Goal: Information Seeking & Learning: Learn about a topic

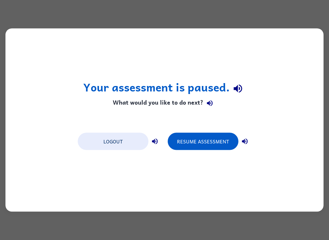
click at [208, 147] on button "Resume Assessment" at bounding box center [203, 141] width 71 height 17
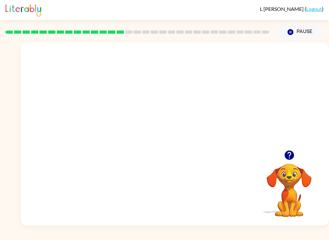
click at [179, 124] on video "Your browser must support playing .mp4 files to use Literably. Please try using…" at bounding box center [175, 96] width 308 height 108
click at [180, 122] on video "Your browser must support playing .mp4 files to use Literably. Please try using…" at bounding box center [175, 96] width 308 height 108
click at [178, 115] on video "Your browser must support playing .mp4 files to use Literably. Please try using…" at bounding box center [175, 96] width 308 height 108
click at [177, 115] on video "Your browser must support playing .mp4 files to use Literably. Please try using…" at bounding box center [175, 96] width 308 height 108
click at [170, 118] on video "Your browser must support playing .mp4 files to use Literably. Please try using…" at bounding box center [175, 96] width 308 height 108
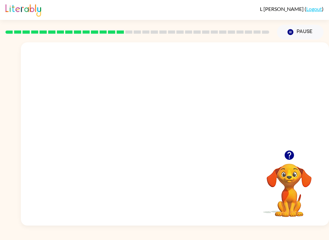
click at [170, 118] on video "Your browser must support playing .mp4 files to use Literably. Please try using…" at bounding box center [175, 96] width 308 height 108
click at [191, 127] on video "Your browser must support playing .mp4 files to use Literably. Please try using…" at bounding box center [175, 96] width 308 height 108
click at [200, 117] on video "Your browser must support playing .mp4 files to use Literably. Please try using…" at bounding box center [175, 96] width 308 height 108
click at [174, 107] on video "Your browser must support playing .mp4 files to use Literably. Please try using…" at bounding box center [175, 96] width 308 height 108
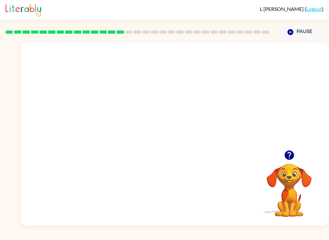
click at [189, 99] on video "Your browser must support playing .mp4 files to use Literably. Please try using…" at bounding box center [175, 96] width 308 height 108
click at [189, 98] on video "Your browser must support playing .mp4 files to use Literably. Please try using…" at bounding box center [175, 96] width 308 height 108
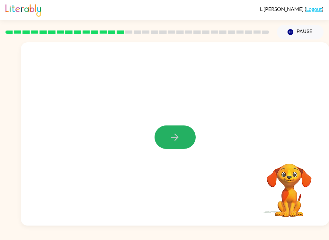
click at [179, 134] on icon "button" at bounding box center [174, 137] width 11 height 11
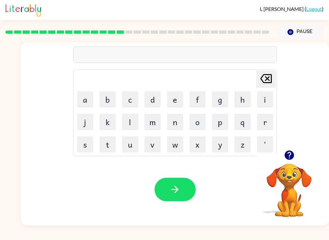
click at [108, 94] on button "b" at bounding box center [108, 100] width 16 height 16
click at [201, 128] on button "o" at bounding box center [197, 122] width 16 height 16
click at [174, 129] on button "n" at bounding box center [175, 122] width 16 height 16
click at [181, 101] on button "e" at bounding box center [175, 100] width 16 height 16
click at [87, 143] on button "s" at bounding box center [85, 144] width 16 height 16
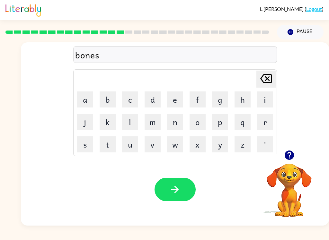
click at [87, 142] on button "s" at bounding box center [85, 144] width 16 height 16
click at [183, 190] on button "button" at bounding box center [174, 189] width 41 height 23
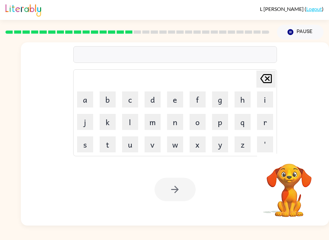
click at [181, 172] on div "Your browser must support playing .mp4 files to use Literably. Please try using…" at bounding box center [175, 189] width 308 height 72
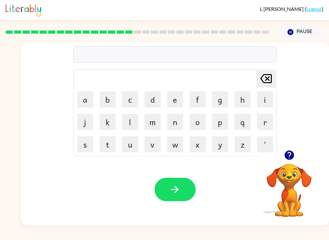
click at [82, 147] on button "s" at bounding box center [85, 144] width 16 height 16
click at [198, 127] on button "o" at bounding box center [197, 122] width 16 height 16
click at [263, 129] on button "r" at bounding box center [265, 122] width 16 height 16
click at [164, 112] on td "n" at bounding box center [175, 122] width 22 height 22
click at [153, 123] on button "m" at bounding box center [153, 122] width 16 height 16
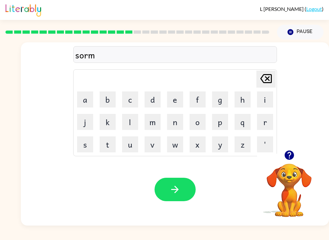
click at [170, 171] on div "Your browser must support playing .mp4 files to use Literably. Please try using…" at bounding box center [175, 189] width 308 height 72
click at [174, 185] on icon "button" at bounding box center [174, 189] width 11 height 11
click at [267, 119] on button "r" at bounding box center [265, 122] width 16 height 16
click at [88, 97] on button "a" at bounding box center [85, 100] width 16 height 16
click at [155, 119] on button "m" at bounding box center [153, 122] width 16 height 16
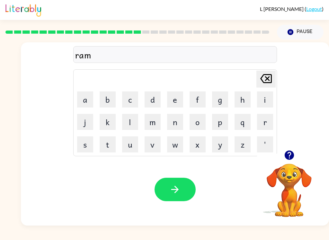
click at [176, 186] on icon "button" at bounding box center [174, 189] width 11 height 11
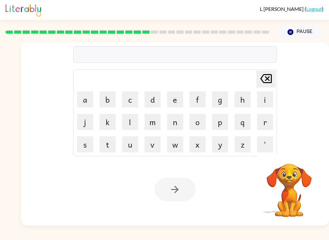
click at [109, 97] on button "b" at bounding box center [108, 100] width 16 height 16
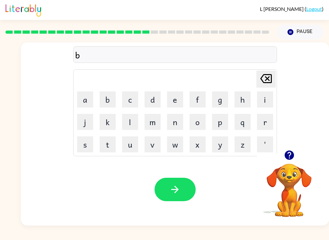
click at [264, 94] on button "i" at bounding box center [265, 100] width 16 height 16
click at [151, 120] on button "m" at bounding box center [153, 122] width 16 height 16
click at [266, 97] on button "i" at bounding box center [265, 100] width 16 height 16
click at [176, 125] on button "n" at bounding box center [175, 122] width 16 height 16
click at [223, 92] on button "g" at bounding box center [220, 100] width 16 height 16
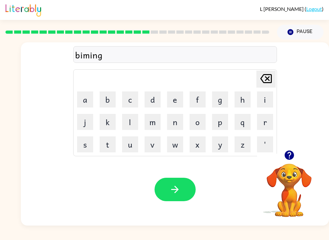
click at [171, 189] on icon "button" at bounding box center [174, 189] width 11 height 11
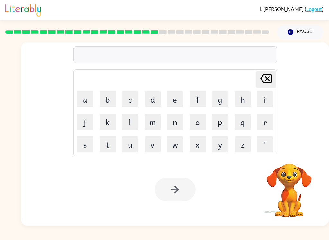
click at [150, 43] on div "[PERSON_NAME] last character input a b c d e f g h i j k l m n o p q r s t u v …" at bounding box center [175, 97] width 204 height 120
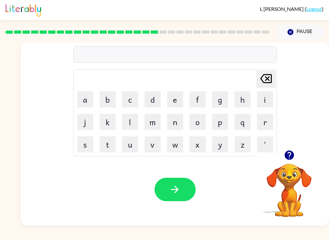
click at [269, 125] on button "r" at bounding box center [265, 122] width 16 height 16
click at [259, 101] on button "i" at bounding box center [265, 100] width 16 height 16
click at [83, 143] on button "s" at bounding box center [85, 144] width 16 height 16
click at [106, 123] on button "k" at bounding box center [108, 122] width 16 height 16
click at [224, 145] on button "y" at bounding box center [220, 144] width 16 height 16
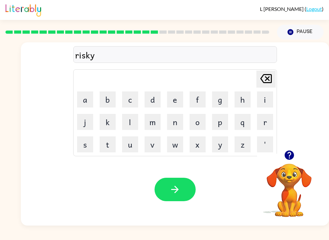
click at [266, 82] on icon "[PERSON_NAME] last character input" at bounding box center [265, 78] width 15 height 15
click at [270, 75] on icon at bounding box center [266, 78] width 12 height 9
click at [268, 83] on icon at bounding box center [266, 78] width 12 height 9
click at [88, 142] on button "s" at bounding box center [85, 144] width 16 height 16
click at [110, 124] on button "k" at bounding box center [108, 122] width 16 height 16
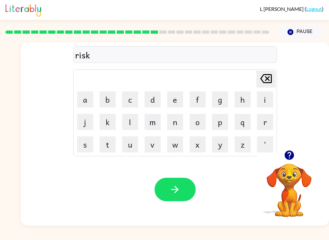
click at [176, 99] on button "e" at bounding box center [175, 100] width 16 height 16
click at [80, 146] on button "s" at bounding box center [85, 144] width 16 height 16
click at [164, 187] on button "button" at bounding box center [174, 189] width 41 height 23
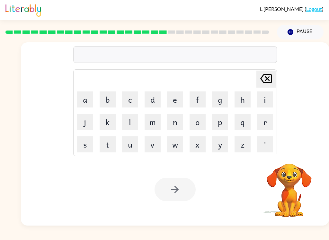
click at [79, 102] on button "a" at bounding box center [85, 100] width 16 height 16
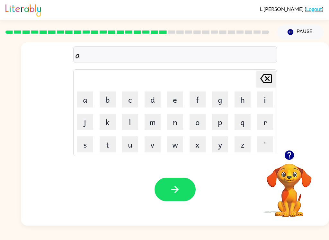
click at [125, 105] on button "c" at bounding box center [130, 100] width 16 height 16
click at [248, 101] on button "h" at bounding box center [242, 100] width 16 height 16
click at [170, 145] on button "w" at bounding box center [175, 144] width 16 height 16
click at [81, 103] on button "a" at bounding box center [85, 100] width 16 height 16
click at [217, 146] on button "y" at bounding box center [220, 144] width 16 height 16
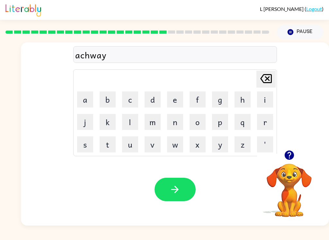
click at [169, 196] on button "button" at bounding box center [174, 189] width 41 height 23
click at [311, 177] on video "Your browser must support playing .mp4 files to use Literably. Please try using…" at bounding box center [289, 186] width 64 height 64
click at [289, 162] on button "button" at bounding box center [289, 155] width 16 height 16
click at [194, 102] on button "f" at bounding box center [197, 100] width 16 height 16
click at [90, 98] on button "a" at bounding box center [85, 100] width 16 height 16
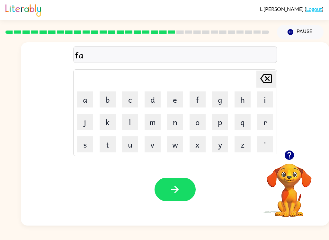
click at [167, 124] on button "n" at bounding box center [175, 122] width 16 height 16
click at [115, 142] on button "t" at bounding box center [108, 144] width 16 height 16
click at [271, 83] on icon at bounding box center [266, 78] width 12 height 9
click at [133, 125] on button "l" at bounding box center [130, 122] width 16 height 16
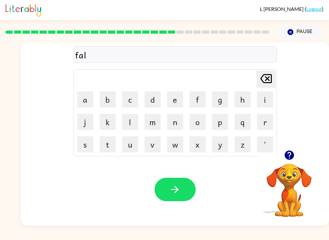
click at [198, 126] on button "o" at bounding box center [197, 122] width 16 height 16
click at [268, 80] on icon at bounding box center [266, 78] width 12 height 9
click at [176, 101] on button "e" at bounding box center [175, 100] width 16 height 16
click at [160, 101] on button "d" at bounding box center [153, 100] width 16 height 16
click at [274, 80] on button "[PERSON_NAME] last character input" at bounding box center [265, 79] width 19 height 17
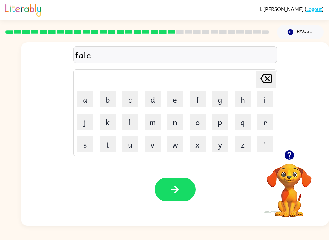
click at [266, 84] on icon "[PERSON_NAME] last character input" at bounding box center [265, 78] width 15 height 15
click at [202, 120] on button "o" at bounding box center [197, 122] width 16 height 16
click at [154, 102] on button "d" at bounding box center [153, 100] width 16 height 16
click at [177, 192] on icon "button" at bounding box center [174, 189] width 11 height 11
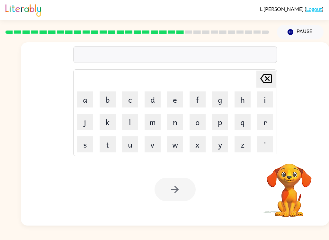
click at [133, 98] on button "c" at bounding box center [130, 100] width 16 height 16
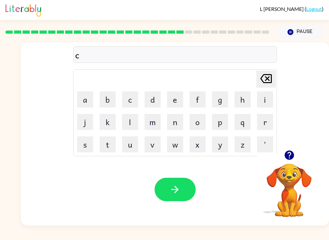
click at [180, 92] on button "e" at bounding box center [175, 100] width 16 height 16
click at [114, 103] on button "b" at bounding box center [108, 100] width 16 height 16
click at [274, 73] on button "[PERSON_NAME] last character input" at bounding box center [265, 79] width 19 height 17
click at [174, 114] on button "n" at bounding box center [175, 122] width 16 height 16
click at [109, 144] on button "t" at bounding box center [108, 144] width 16 height 16
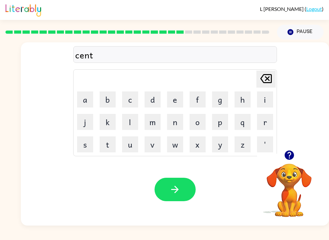
click at [83, 101] on button "a" at bounding box center [85, 100] width 16 height 16
click at [224, 125] on button "p" at bounding box center [220, 122] width 16 height 16
click at [181, 97] on button "e" at bounding box center [175, 100] width 16 height 16
click at [155, 97] on button "d" at bounding box center [153, 100] width 16 height 16
click at [173, 187] on icon "button" at bounding box center [174, 189] width 11 height 11
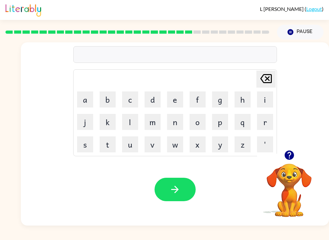
click at [105, 150] on button "t" at bounding box center [108, 144] width 16 height 16
click at [80, 98] on button "a" at bounding box center [85, 100] width 16 height 16
click at [174, 124] on button "n" at bounding box center [175, 122] width 16 height 16
click at [274, 71] on button "[PERSON_NAME] last character input" at bounding box center [265, 79] width 19 height 17
click at [278, 75] on div "ta [PERSON_NAME] last character input a b c d e f g h i j k l m n o p q r s t u…" at bounding box center [175, 96] width 308 height 108
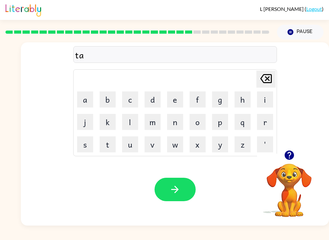
click at [281, 83] on div "ta [PERSON_NAME] last character input a b c d e f g h i j k l m n o p q r s t u…" at bounding box center [175, 96] width 308 height 108
click at [267, 81] on icon "[PERSON_NAME] last character input" at bounding box center [265, 78] width 15 height 15
click at [268, 80] on icon at bounding box center [266, 78] width 12 height 9
click at [80, 144] on button "s" at bounding box center [85, 144] width 16 height 16
click at [104, 146] on button "t" at bounding box center [108, 144] width 16 height 16
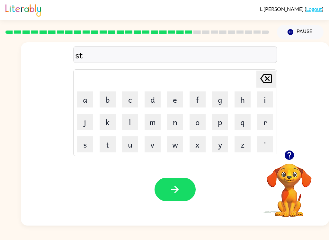
click at [79, 96] on button "a" at bounding box center [85, 100] width 16 height 16
click at [120, 143] on td "u" at bounding box center [130, 145] width 22 height 22
click at [177, 127] on button "n" at bounding box center [175, 122] width 16 height 16
click at [155, 186] on button "button" at bounding box center [174, 189] width 41 height 23
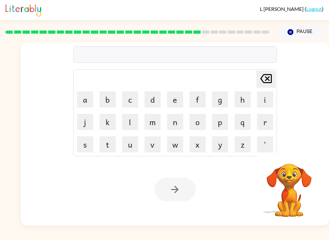
click at [205, 96] on button "f" at bounding box center [197, 100] width 16 height 16
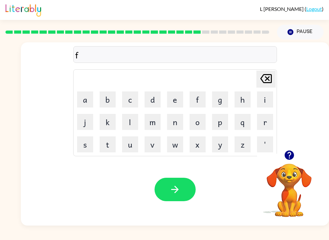
click at [268, 79] on icon at bounding box center [266, 78] width 12 height 9
click at [190, 101] on button "f" at bounding box center [197, 100] width 16 height 16
click at [198, 118] on button "o" at bounding box center [197, 122] width 16 height 16
click at [272, 118] on button "r" at bounding box center [265, 122] width 16 height 16
click at [201, 130] on button "o" at bounding box center [197, 122] width 16 height 16
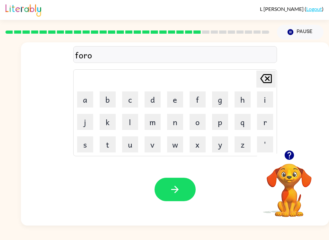
click at [270, 119] on button "r" at bounding box center [265, 122] width 16 height 16
click at [159, 98] on button "d" at bounding box center [153, 100] width 16 height 16
click at [180, 188] on icon "button" at bounding box center [174, 189] width 11 height 11
click at [267, 127] on button "r" at bounding box center [265, 122] width 16 height 16
click at [136, 119] on button "l" at bounding box center [130, 122] width 16 height 16
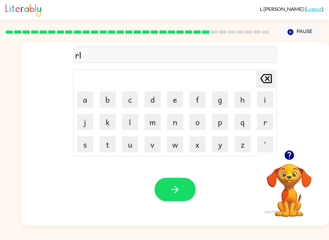
click at [92, 100] on button "a" at bounding box center [85, 100] width 16 height 16
click at [271, 84] on icon "[PERSON_NAME] last character input" at bounding box center [265, 78] width 15 height 15
click at [87, 92] on button "a" at bounding box center [85, 100] width 16 height 16
click at [132, 122] on button "l" at bounding box center [130, 122] width 16 height 16
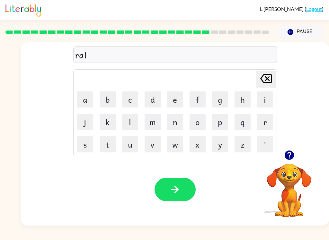
click at [85, 99] on button "a" at bounding box center [85, 100] width 16 height 16
click at [142, 104] on td "d" at bounding box center [153, 100] width 22 height 22
click at [160, 102] on button "d" at bounding box center [153, 100] width 16 height 16
click at [180, 98] on button "e" at bounding box center [175, 100] width 16 height 16
click at [157, 99] on button "d" at bounding box center [153, 100] width 16 height 16
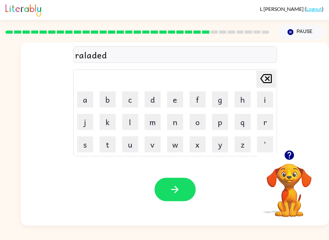
click at [175, 188] on icon "button" at bounding box center [174, 189] width 7 height 7
click at [227, 92] on button "g" at bounding box center [220, 100] width 16 height 16
click at [267, 83] on icon at bounding box center [266, 78] width 12 height 9
click at [275, 77] on button "[PERSON_NAME] last character input" at bounding box center [265, 79] width 19 height 17
click at [296, 153] on button "button" at bounding box center [289, 155] width 16 height 16
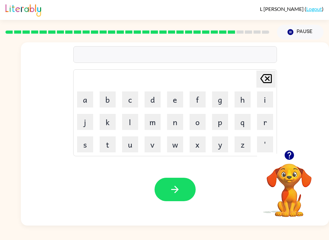
click at [285, 149] on button "button" at bounding box center [289, 155] width 16 height 16
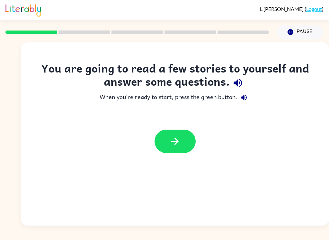
click at [236, 84] on icon "button" at bounding box center [237, 83] width 8 height 8
click at [243, 94] on icon "button" at bounding box center [244, 98] width 8 height 8
click at [187, 138] on button "button" at bounding box center [174, 141] width 41 height 23
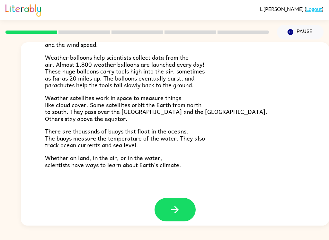
scroll to position [174, 0]
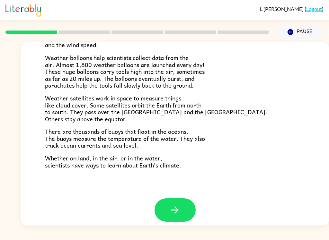
click at [175, 205] on icon "button" at bounding box center [174, 210] width 11 height 11
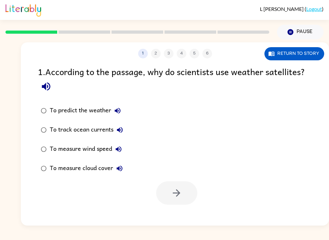
click at [145, 54] on button "1" at bounding box center [143, 54] width 10 height 10
click at [158, 53] on div "1 2 3 4 5 6" at bounding box center [175, 54] width 308 height 10
click at [162, 57] on div "1 2 3 4 5 6" at bounding box center [175, 54] width 308 height 10
click at [48, 88] on icon "button" at bounding box center [45, 86] width 11 height 11
click at [43, 84] on icon "button" at bounding box center [45, 86] width 11 height 11
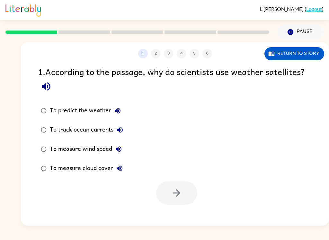
click at [36, 92] on div "1 . According to the passage, why do scientists use weather satellites? To pred…" at bounding box center [175, 135] width 308 height 140
click at [35, 92] on div "1 . According to the passage, why do scientists use weather satellites? To pred…" at bounding box center [175, 135] width 308 height 140
click at [39, 89] on button "button" at bounding box center [46, 86] width 16 height 16
click at [35, 95] on div "1 . According to the passage, why do scientists use weather satellites? To pred…" at bounding box center [175, 135] width 308 height 140
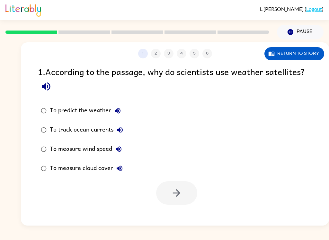
click at [112, 114] on button "To predict the weather" at bounding box center [117, 110] width 13 height 13
click at [114, 133] on button "To track ocean currents" at bounding box center [119, 130] width 13 height 13
click at [120, 131] on button "To track ocean currents" at bounding box center [119, 130] width 13 height 13
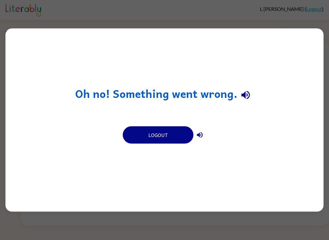
click at [253, 94] on button "button" at bounding box center [245, 95] width 16 height 16
click at [248, 94] on icon "button" at bounding box center [245, 95] width 8 height 8
click at [248, 99] on icon "button" at bounding box center [245, 94] width 11 height 11
click at [203, 139] on icon "button" at bounding box center [200, 135] width 8 height 8
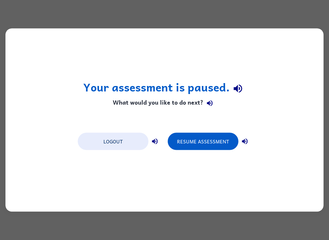
click at [201, 142] on button "Resume Assessment" at bounding box center [203, 141] width 71 height 17
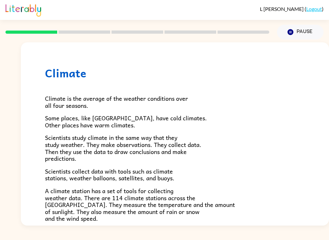
click at [262, 238] on div "L Mitchell ( Logout ) Pause Pause Climate Climate is the average of the weather…" at bounding box center [164, 120] width 329 height 240
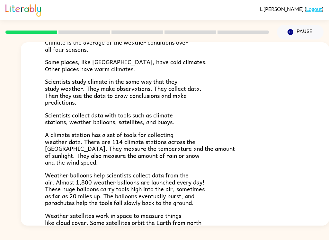
click at [218, 177] on p "Weather balloons help scientists collect data from the air. Almost 1,800 weathe…" at bounding box center [175, 189] width 260 height 35
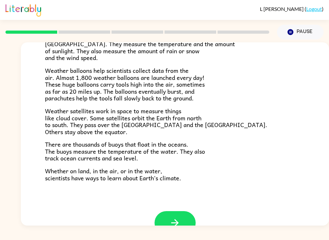
scroll to position [174, 0]
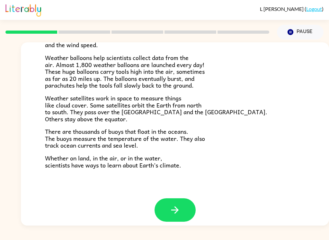
click at [179, 206] on icon "button" at bounding box center [174, 210] width 11 height 11
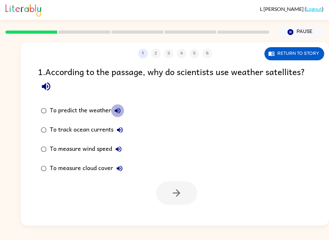
click at [120, 115] on icon "button" at bounding box center [118, 111] width 8 height 8
click at [31, 85] on div "1 . According to the passage, why do scientists use weather satellites? To pred…" at bounding box center [175, 135] width 308 height 140
click at [50, 90] on icon "button" at bounding box center [45, 86] width 11 height 11
click at [68, 110] on div "To predict the weather" at bounding box center [87, 110] width 74 height 13
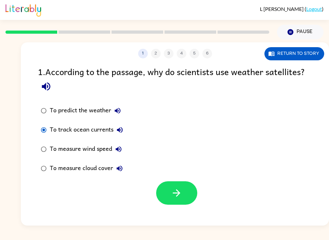
click at [122, 115] on button "To predict the weather" at bounding box center [117, 110] width 13 height 13
click at [121, 115] on button "To predict the weather" at bounding box center [117, 110] width 13 height 13
click at [121, 114] on icon "button" at bounding box center [118, 111] width 8 height 8
click at [294, 52] on button "Return to story" at bounding box center [294, 53] width 60 height 13
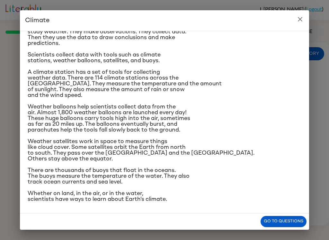
scroll to position [119, 0]
click at [277, 216] on button "Go to questions" at bounding box center [283, 221] width 46 height 11
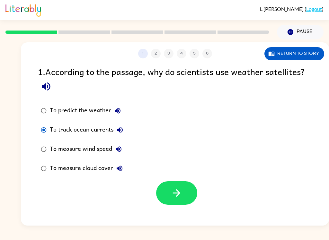
click at [87, 178] on label "To measure cloud cover" at bounding box center [81, 168] width 95 height 19
click at [119, 172] on icon "button" at bounding box center [120, 169] width 8 height 8
click at [119, 169] on button "To measure cloud cover" at bounding box center [119, 168] width 13 height 13
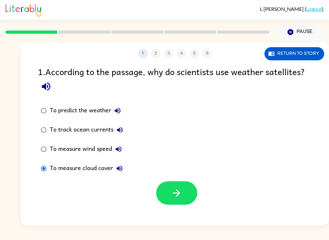
click at [119, 169] on button "To measure cloud cover" at bounding box center [119, 168] width 13 height 13
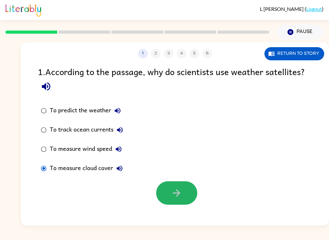
click at [167, 197] on button "button" at bounding box center [176, 192] width 41 height 23
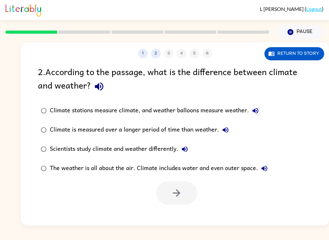
click at [104, 88] on button "button" at bounding box center [99, 86] width 16 height 16
click at [99, 87] on button "button" at bounding box center [99, 86] width 16 height 16
click at [290, 60] on button "Return to story" at bounding box center [294, 53] width 60 height 13
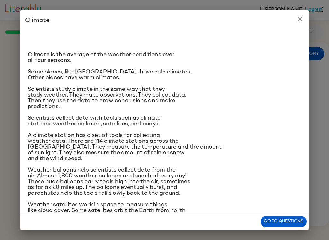
scroll to position [0, 0]
click at [281, 225] on button "Go to questions" at bounding box center [283, 221] width 46 height 11
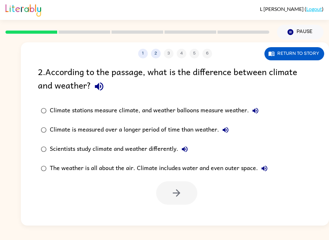
click at [291, 55] on button "Return to story" at bounding box center [294, 53] width 60 height 13
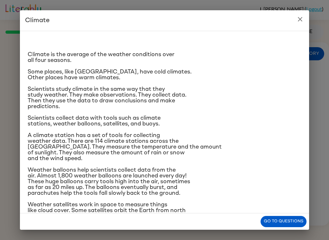
click at [273, 220] on button "Go to questions" at bounding box center [283, 221] width 46 height 11
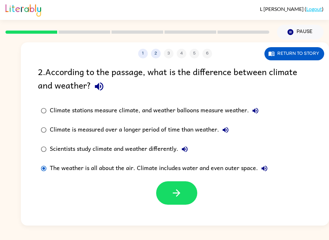
click at [172, 192] on icon "button" at bounding box center [176, 193] width 11 height 11
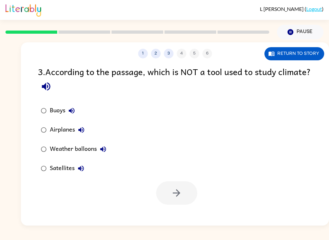
click at [98, 186] on div at bounding box center [175, 191] width 308 height 27
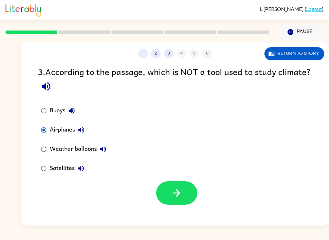
click at [171, 197] on icon "button" at bounding box center [176, 193] width 11 height 11
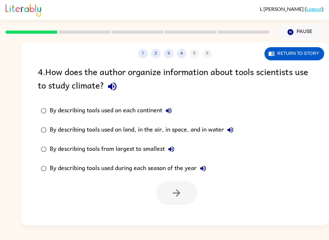
click at [113, 87] on icon "button" at bounding box center [112, 86] width 11 height 11
click at [291, 71] on div "4 . How does the author organize information about tools scientists use to stud…" at bounding box center [175, 80] width 274 height 30
click at [313, 51] on button "Return to story" at bounding box center [294, 53] width 60 height 13
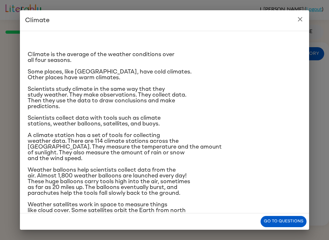
click at [291, 26] on h2 "Climate" at bounding box center [164, 20] width 289 height 21
click at [292, 25] on h2 "Climate" at bounding box center [164, 20] width 289 height 21
click at [299, 23] on button "close" at bounding box center [300, 19] width 13 height 13
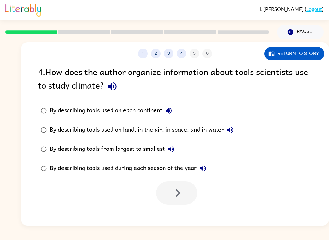
click at [55, 133] on div "By describing tools used on land, in the air, in space, and in water" at bounding box center [143, 130] width 187 height 13
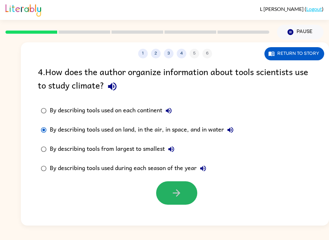
click at [157, 197] on button "button" at bounding box center [176, 192] width 41 height 23
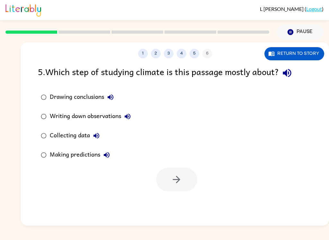
click at [290, 73] on icon "button" at bounding box center [286, 72] width 11 height 11
click at [62, 141] on div "Collecting data" at bounding box center [76, 135] width 53 height 13
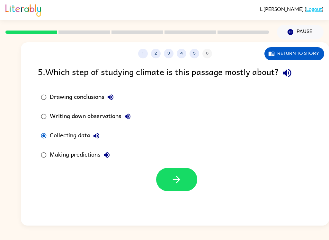
click at [172, 183] on icon "button" at bounding box center [176, 179] width 11 height 11
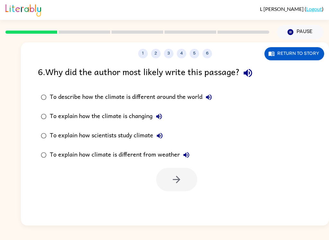
click at [256, 71] on button "button" at bounding box center [248, 73] width 16 height 16
click at [203, 105] on label "To describe how the climate is different around the world" at bounding box center [126, 97] width 184 height 19
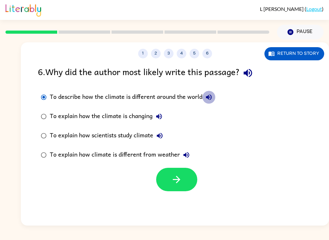
click at [206, 95] on icon "button" at bounding box center [209, 97] width 8 height 8
click at [159, 109] on label "To explain how the climate is changing" at bounding box center [126, 116] width 184 height 19
click at [154, 121] on div "To explain how the climate is changing" at bounding box center [108, 116] width 116 height 13
click at [153, 116] on button "To explain how the climate is changing" at bounding box center [159, 116] width 13 height 13
click at [165, 119] on button "To explain how the climate is changing" at bounding box center [159, 116] width 13 height 13
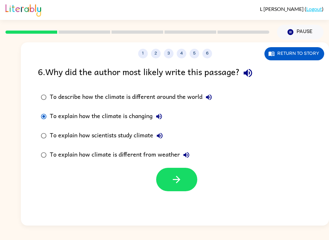
click at [161, 118] on icon "button" at bounding box center [159, 117] width 8 height 8
click at [102, 132] on div "To explain how scientists study climate" at bounding box center [108, 135] width 116 height 13
click at [180, 179] on icon "button" at bounding box center [176, 179] width 11 height 11
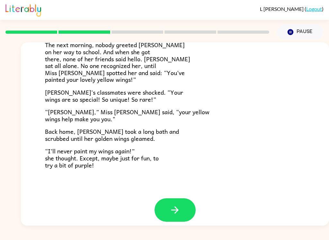
scroll to position [174, 0]
click at [175, 206] on icon "button" at bounding box center [174, 210] width 11 height 11
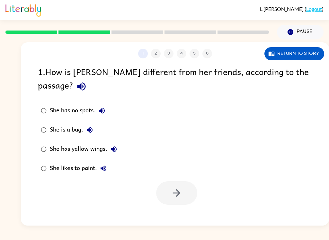
scroll to position [0, 0]
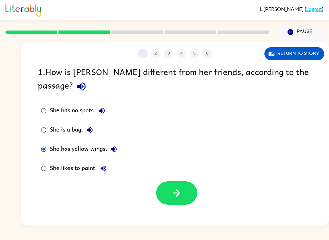
click at [164, 181] on button "button" at bounding box center [176, 192] width 41 height 23
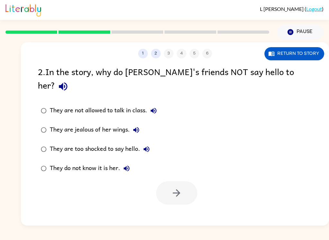
click at [92, 164] on label "They do not know it is her." at bounding box center [98, 168] width 129 height 19
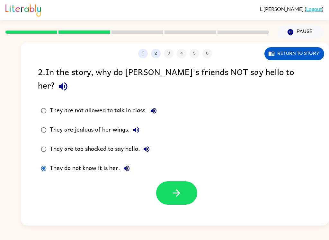
click at [152, 185] on div at bounding box center [175, 191] width 308 height 27
click at [195, 181] on button "button" at bounding box center [176, 192] width 41 height 23
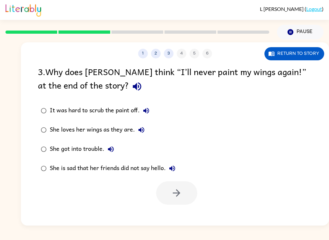
click at [196, 175] on div "It was hard to scrub the paint off. She loves her wings as they are. She got in…" at bounding box center [183, 139] width 291 height 77
click at [131, 89] on icon "button" at bounding box center [136, 86] width 11 height 11
click at [83, 175] on div "She is sad that her friends did not say hello." at bounding box center [114, 168] width 129 height 13
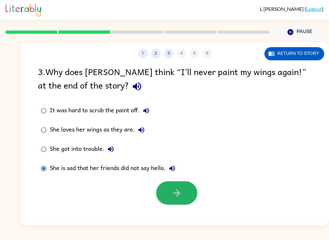
click at [183, 186] on button "button" at bounding box center [176, 192] width 41 height 23
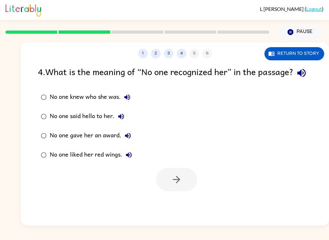
click at [296, 79] on icon "button" at bounding box center [301, 72] width 11 height 11
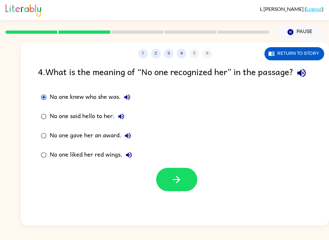
click at [163, 179] on div at bounding box center [175, 178] width 308 height 27
click at [179, 185] on icon "button" at bounding box center [176, 179] width 11 height 11
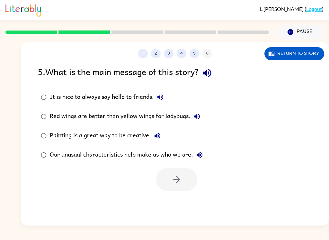
click at [213, 70] on icon "button" at bounding box center [206, 72] width 11 height 11
click at [162, 103] on button "It is nice to always say hello to friends." at bounding box center [160, 97] width 13 height 13
click at [202, 118] on button "Red wings are better than yellow wings for ladybugs." at bounding box center [196, 116] width 13 height 13
click at [159, 132] on button "Painting is a great way to be creative." at bounding box center [157, 135] width 13 height 13
click at [202, 157] on icon "button" at bounding box center [200, 155] width 6 height 6
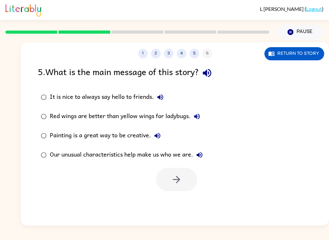
click at [65, 158] on div "Our unusual characteristics help make us who we are." at bounding box center [128, 155] width 156 height 13
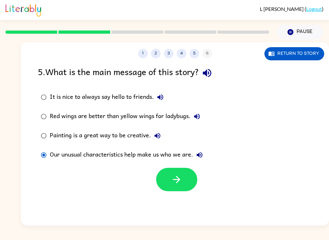
click at [177, 183] on icon "button" at bounding box center [176, 179] width 7 height 7
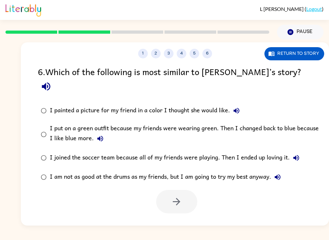
click at [52, 81] on icon "button" at bounding box center [45, 86] width 11 height 11
click at [239, 107] on icon "button" at bounding box center [236, 111] width 8 height 8
click at [101, 132] on button "I put on a green outfit because my friends were wearing green. Then I changed b…" at bounding box center [100, 138] width 13 height 13
click at [296, 154] on icon "button" at bounding box center [296, 158] width 8 height 8
click at [92, 124] on div "I put on a green outfit because my friends were wearing green. Then I changed b…" at bounding box center [185, 135] width 271 height 22
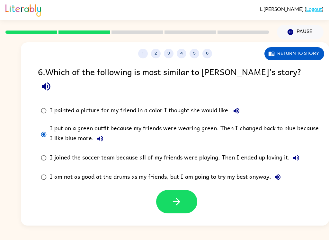
click at [174, 196] on icon "button" at bounding box center [176, 201] width 11 height 11
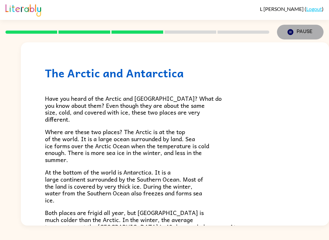
click at [294, 31] on icon "Pause" at bounding box center [290, 32] width 7 height 7
